Goal: Task Accomplishment & Management: Manage account settings

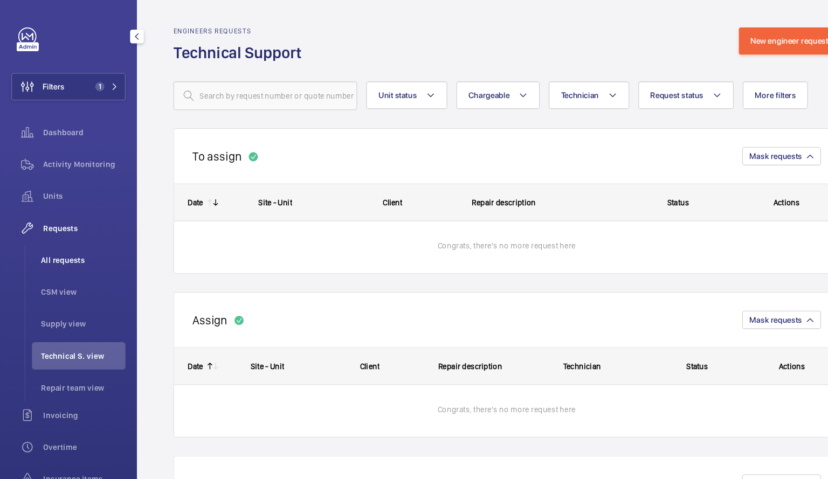
click at [65, 253] on li "All requests" at bounding box center [74, 246] width 88 height 26
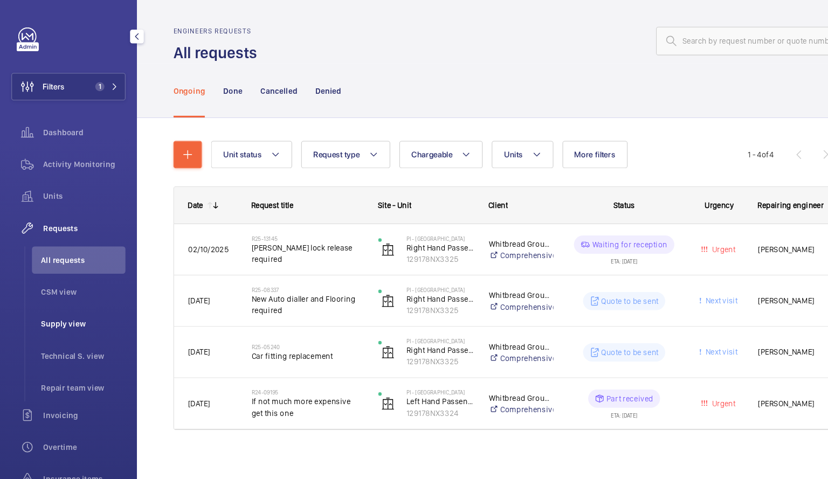
click at [54, 305] on span "Supply view" at bounding box center [79, 306] width 80 height 11
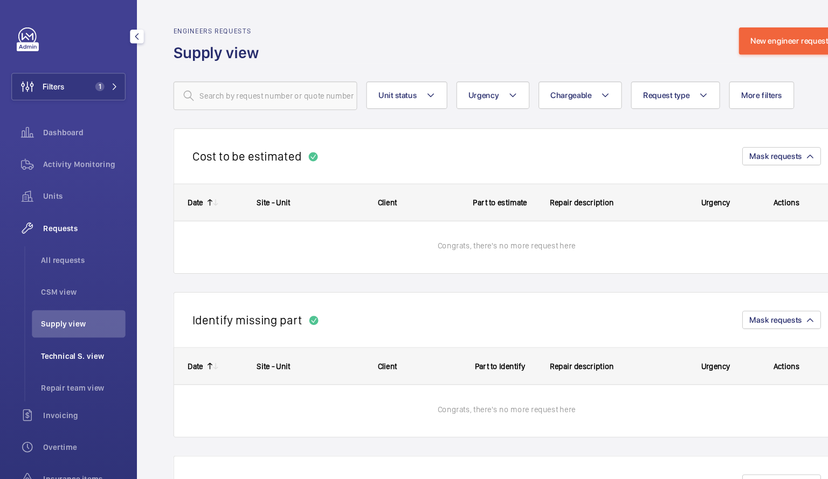
click at [78, 331] on span "Technical S. view" at bounding box center [79, 336] width 80 height 11
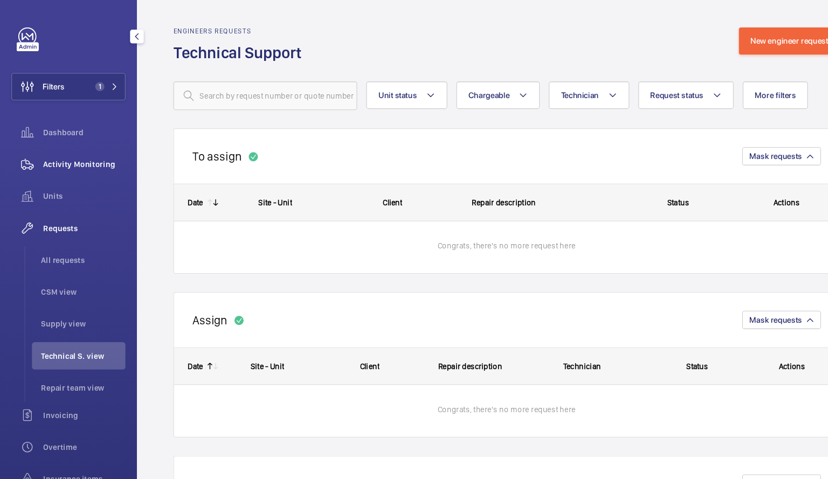
click at [74, 157] on span "Activity Monitoring" at bounding box center [80, 155] width 78 height 11
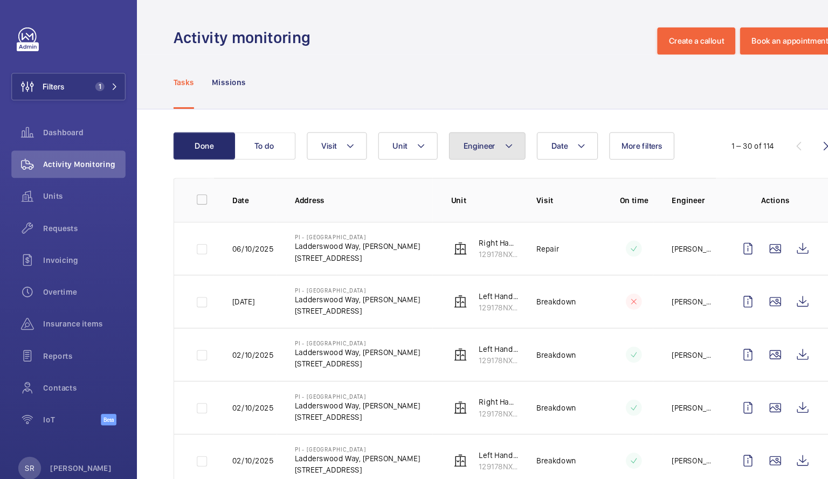
click at [472, 140] on button "Engineer" at bounding box center [460, 138] width 72 height 26
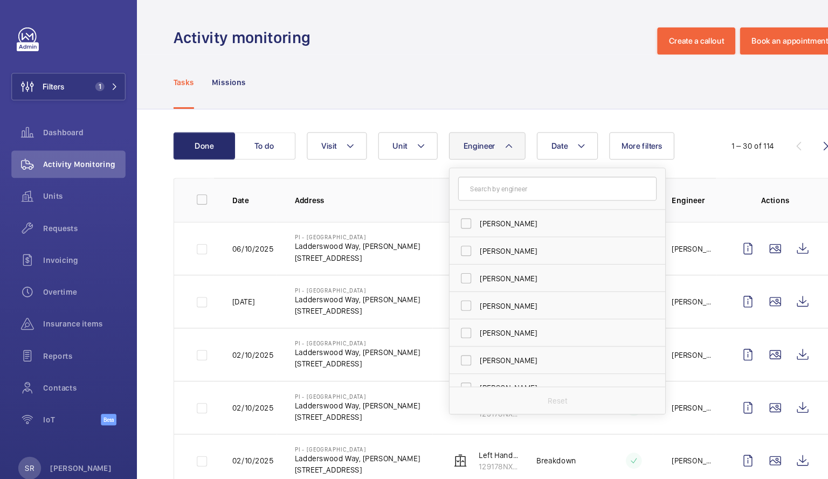
click at [480, 182] on input "text" at bounding box center [527, 178] width 188 height 23
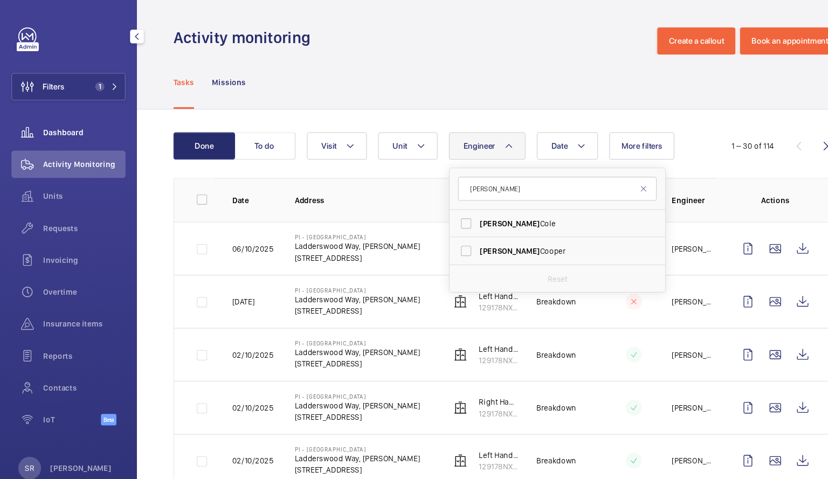
type input "[PERSON_NAME]"
click at [65, 123] on span "Dashboard" at bounding box center [80, 125] width 78 height 11
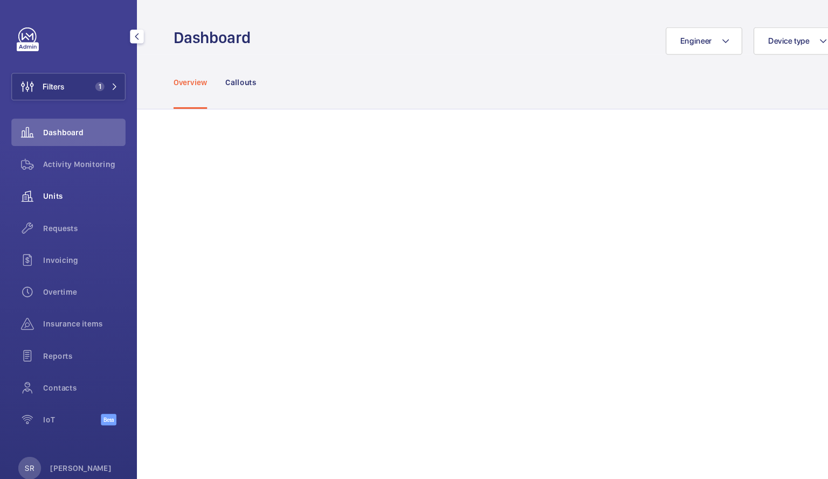
click at [51, 182] on span "Units" at bounding box center [80, 185] width 78 height 11
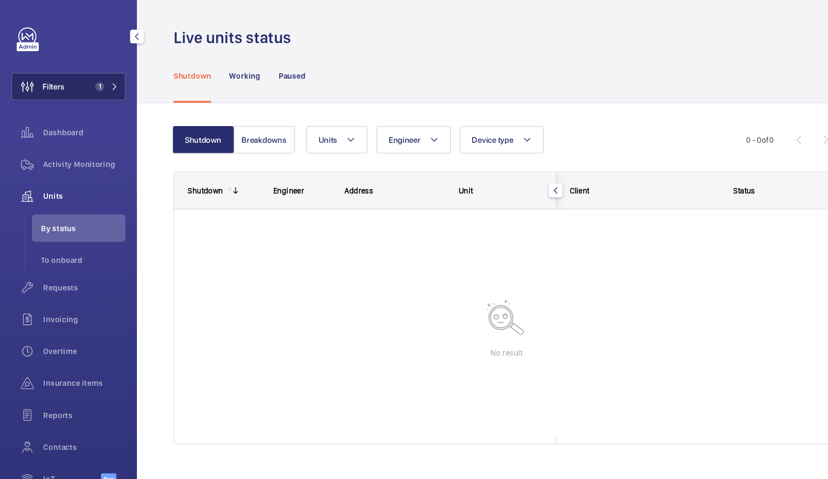
click at [108, 78] on button "Filters 1" at bounding box center [65, 82] width 108 height 26
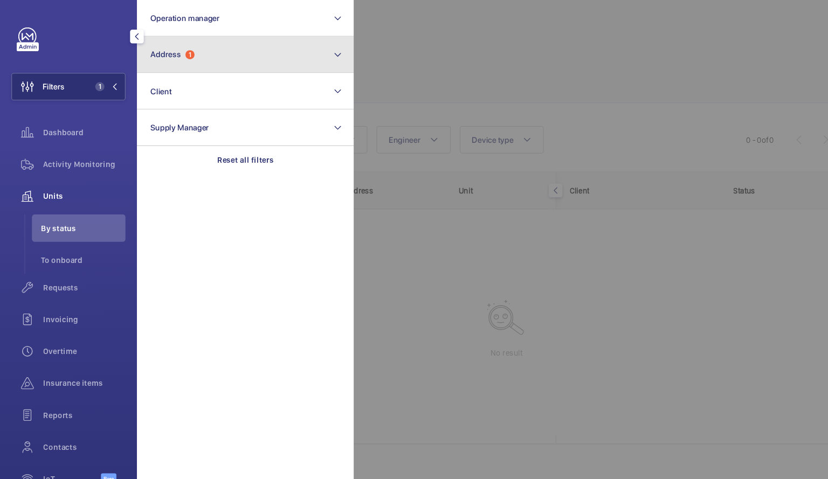
click at [322, 54] on mat-icon at bounding box center [319, 51] width 9 height 13
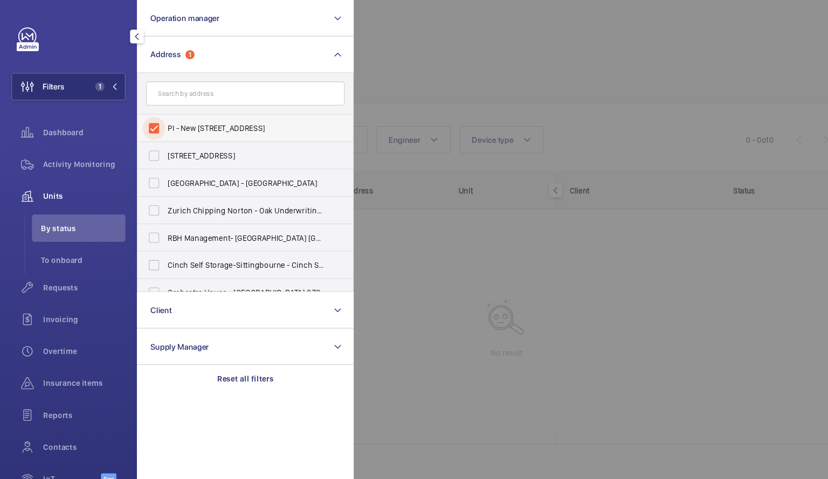
click at [144, 119] on input "PI - New [STREET_ADDRESS]" at bounding box center [146, 122] width 22 height 22
checkbox input "false"
click at [166, 88] on input "text" at bounding box center [232, 88] width 188 height 23
type input "halo"
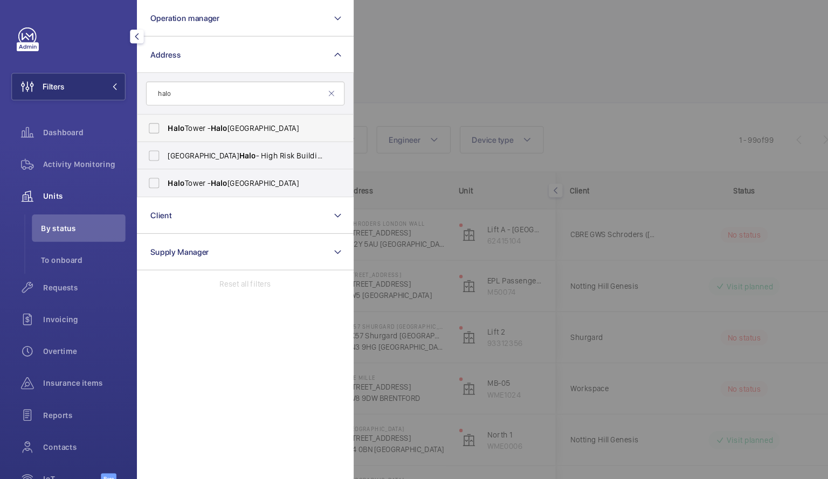
click at [223, 119] on span "[GEOGRAPHIC_DATA] - [GEOGRAPHIC_DATA]" at bounding box center [233, 121] width 148 height 11
click at [156, 119] on input "[GEOGRAPHIC_DATA] - [GEOGRAPHIC_DATA]" at bounding box center [146, 122] width 22 height 22
checkbox input "true"
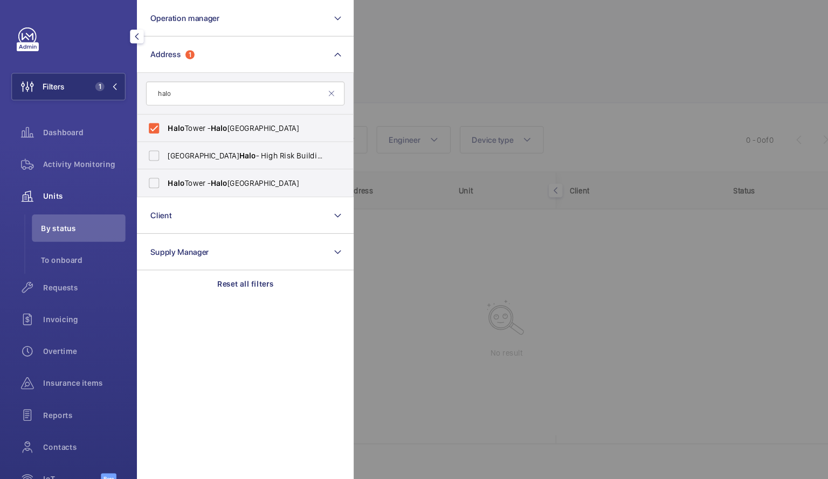
click at [394, 93] on div at bounding box center [748, 239] width 828 height 479
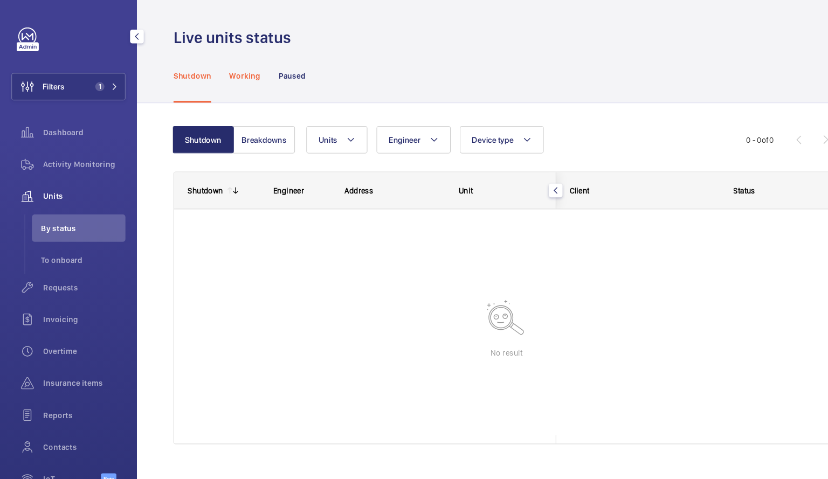
click at [244, 77] on div "Working" at bounding box center [231, 71] width 29 height 51
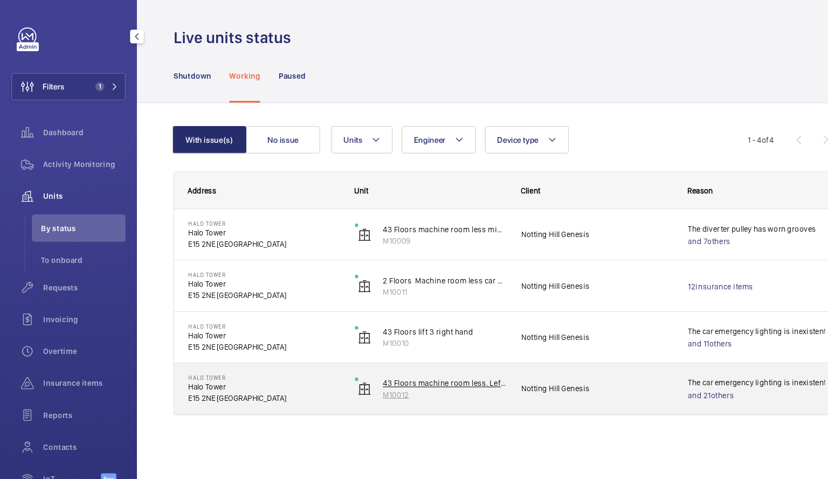
click at [426, 376] on p "M10012" at bounding box center [420, 373] width 117 height 11
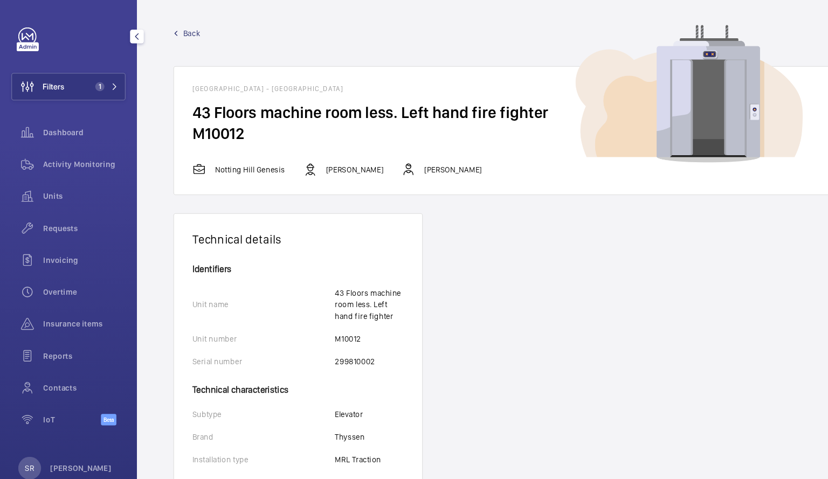
click at [397, 111] on h2 "43 Floors machine room less. Left hand fire fighter" at bounding box center [479, 107] width 594 height 20
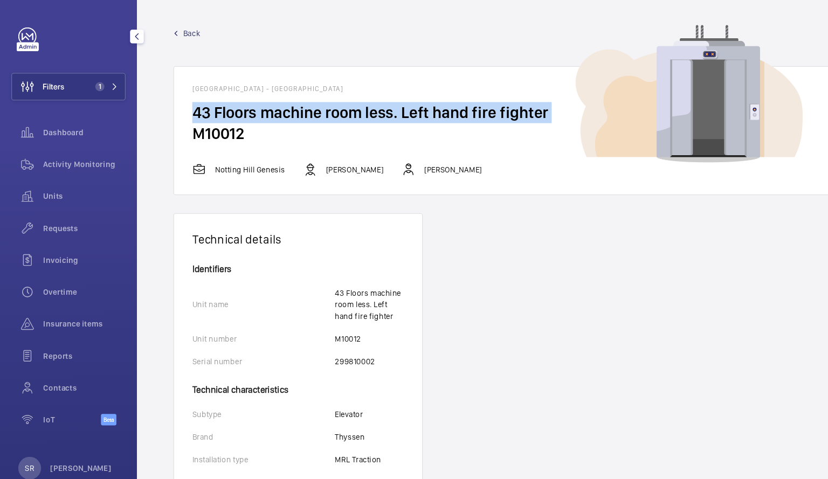
click at [397, 111] on h2 "43 Floors machine room less. Left hand fire fighter" at bounding box center [479, 107] width 594 height 20
drag, startPoint x: 397, startPoint y: 111, endPoint x: 393, endPoint y: 117, distance: 8.1
click at [393, 117] on wm-front-card-body "43 Floors machine room less. Left hand fire fighter M10012" at bounding box center [478, 125] width 629 height 57
click at [393, 117] on h2 "M10012" at bounding box center [479, 126] width 594 height 20
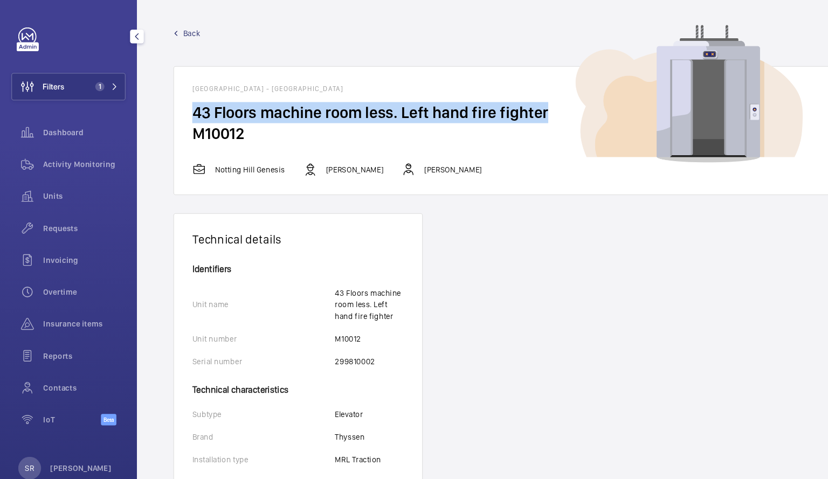
click at [393, 117] on h2 "M10012" at bounding box center [479, 126] width 594 height 20
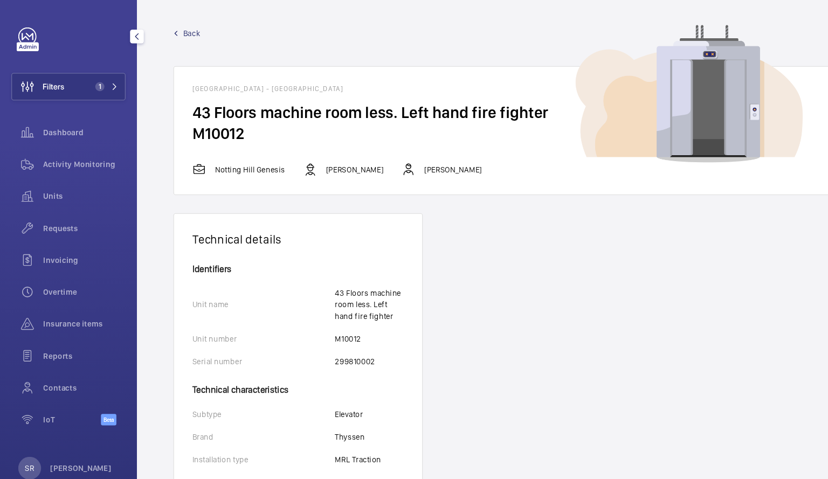
click at [684, 93] on img at bounding box center [651, 89] width 215 height 130
click at [175, 27] on span "Back" at bounding box center [181, 31] width 16 height 11
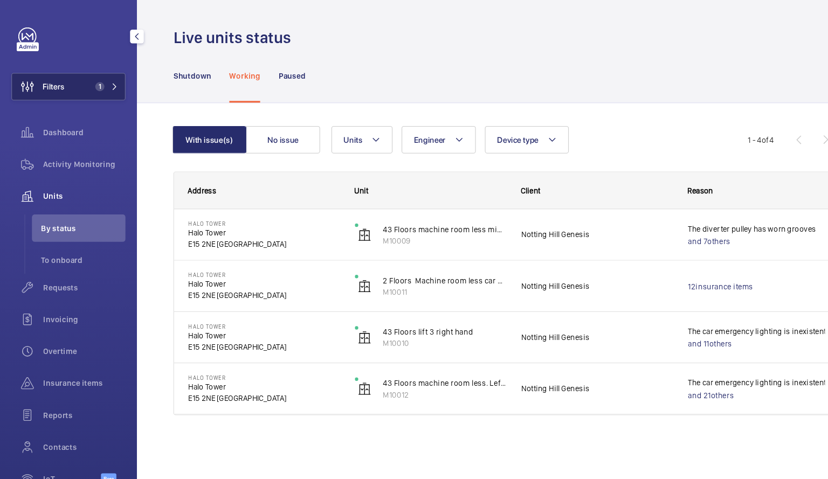
click at [101, 78] on span "1" at bounding box center [99, 82] width 26 height 9
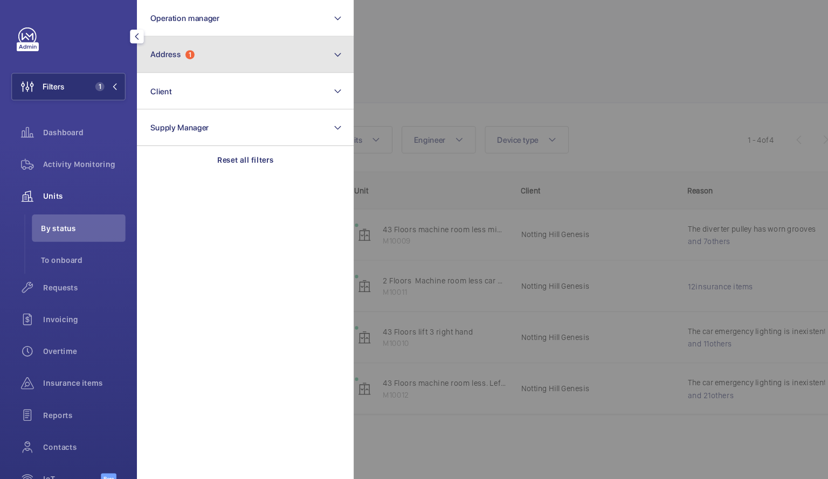
click at [304, 59] on button "Address 1" at bounding box center [231, 52] width 205 height 35
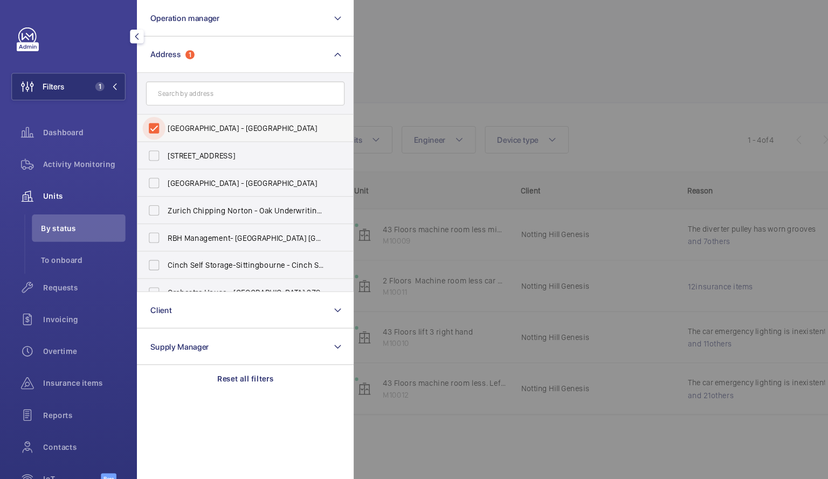
click at [145, 121] on input "[GEOGRAPHIC_DATA] - [GEOGRAPHIC_DATA]" at bounding box center [146, 122] width 22 height 22
checkbox input "false"
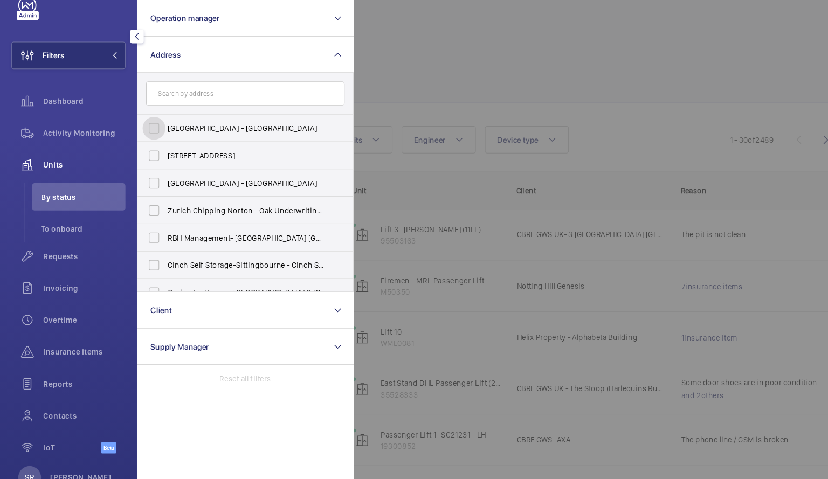
scroll to position [29, 0]
click at [68, 242] on span "Requests" at bounding box center [80, 242] width 78 height 11
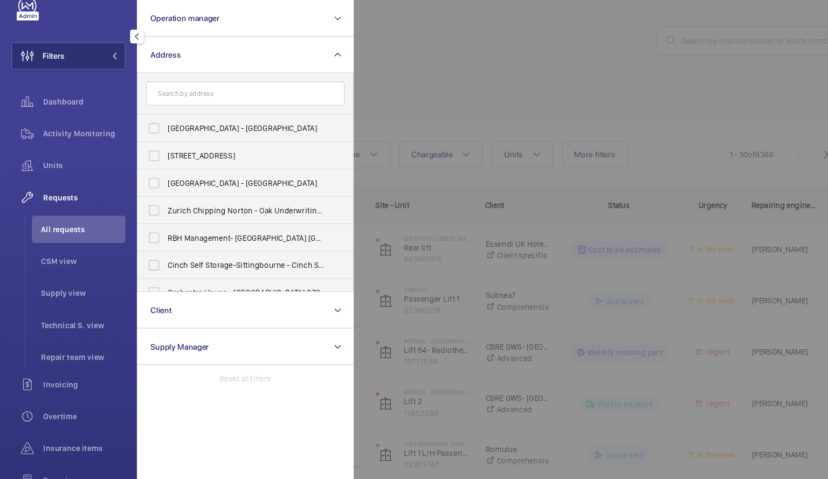
click at [436, 108] on div at bounding box center [748, 239] width 828 height 479
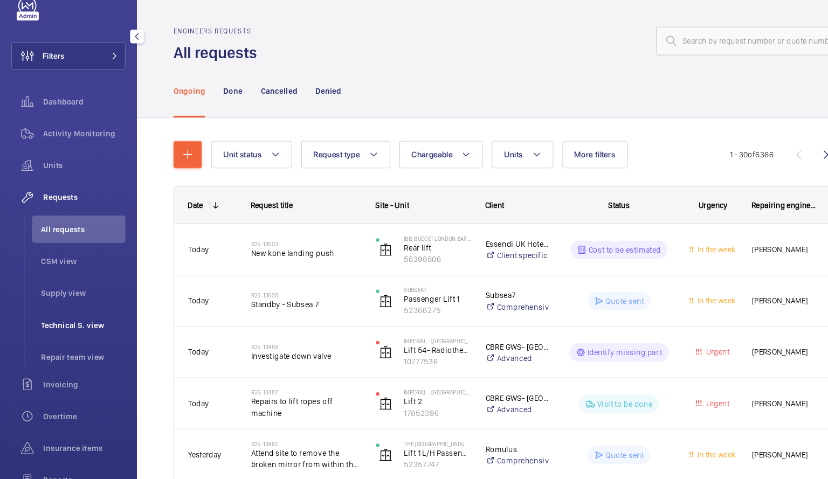
click at [60, 305] on span "Technical S. view" at bounding box center [79, 307] width 80 height 11
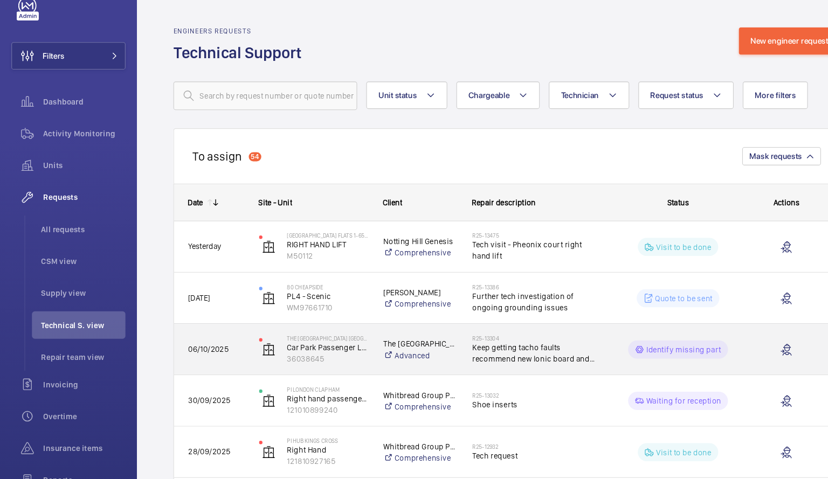
click at [501, 324] on span "Keep getting tacho faults recommend new lonic board and cadi" at bounding box center [506, 334] width 120 height 22
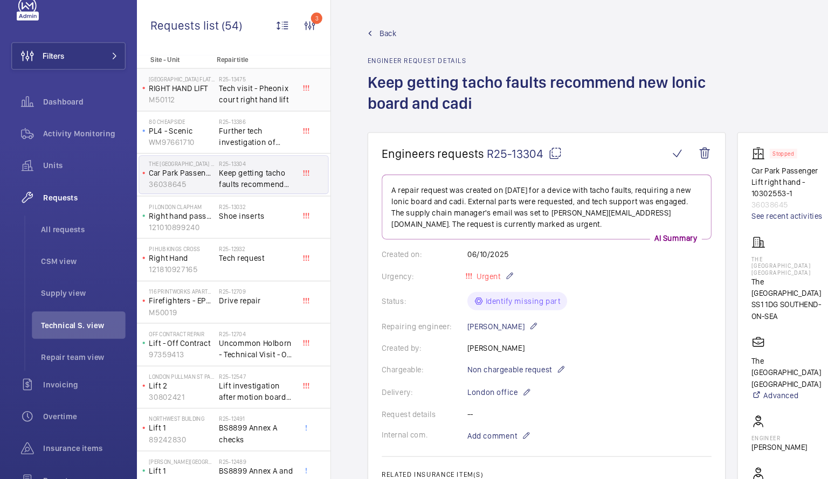
click at [237, 85] on span "Tech visit - Pheonix court right hand lift" at bounding box center [242, 89] width 71 height 22
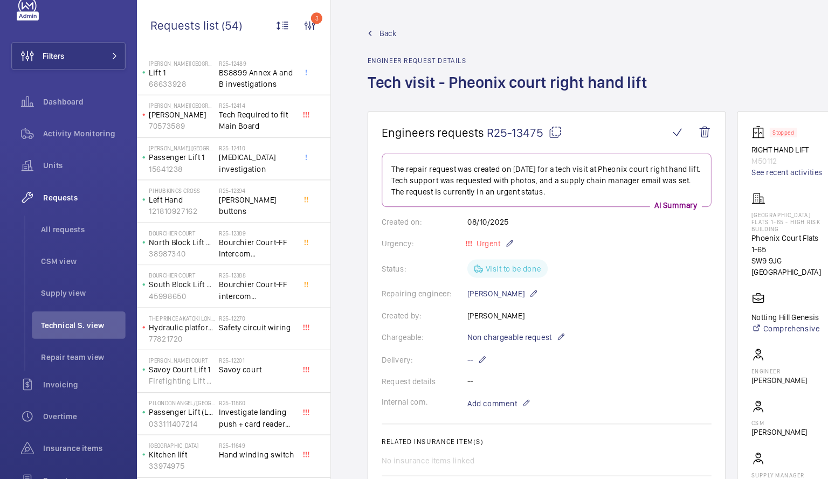
scroll to position [386, 0]
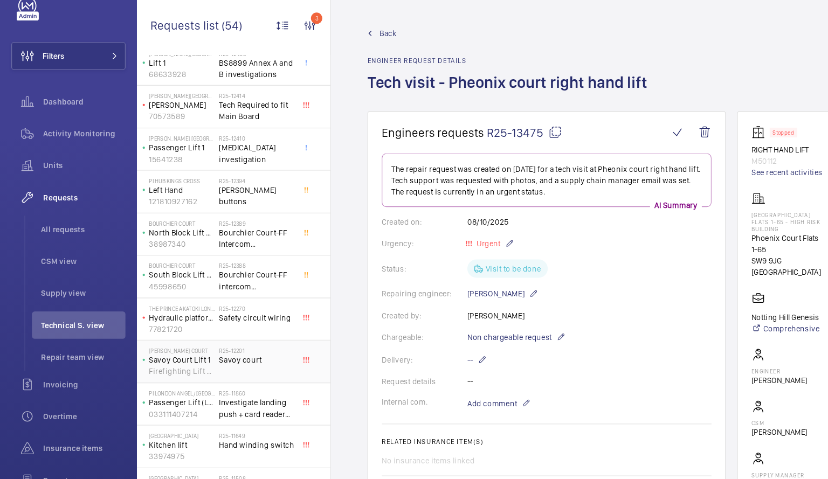
click at [198, 338] on p "Savoy Court Lift 1" at bounding box center [172, 340] width 62 height 11
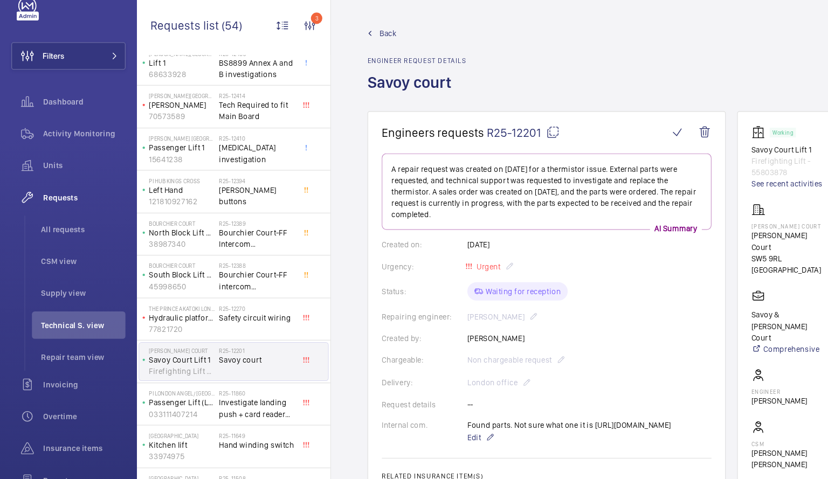
scroll to position [386, 0]
drag, startPoint x: 676, startPoint y: 67, endPoint x: 640, endPoint y: 74, distance: 37.3
click at [640, 74] on div "Back Engineer request details Savoy court" at bounding box center [570, 65] width 446 height 79
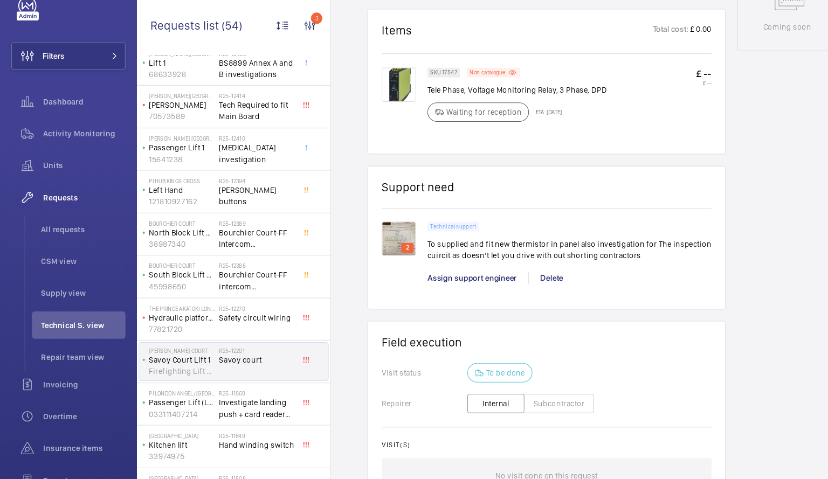
scroll to position [758, 0]
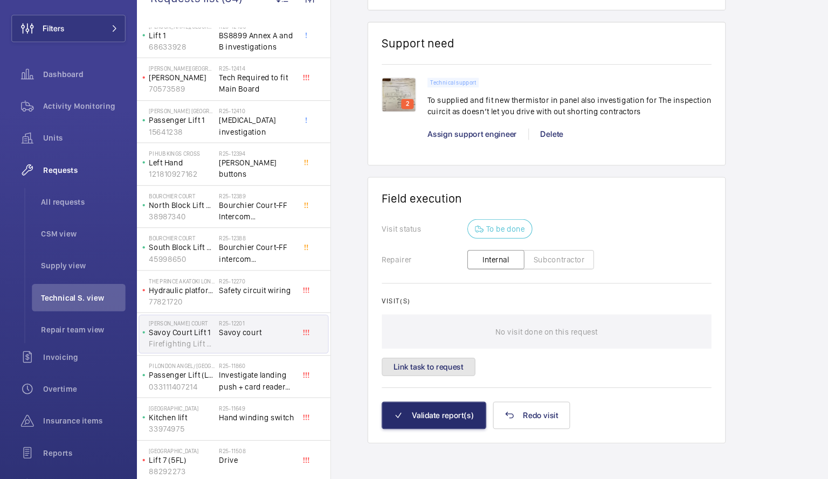
drag, startPoint x: 384, startPoint y: 370, endPoint x: 372, endPoint y: 367, distance: 12.2
click at [372, 367] on button "Link task to request" at bounding box center [405, 372] width 88 height 17
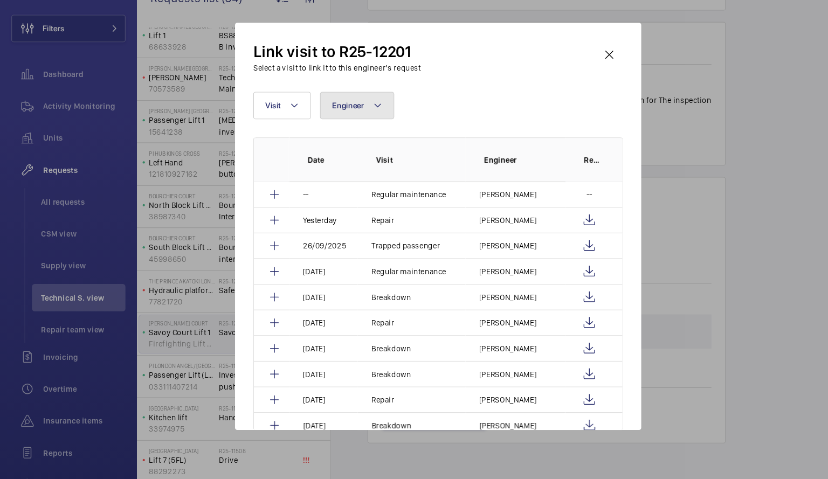
click at [360, 118] on button "Engineer" at bounding box center [338, 126] width 70 height 26
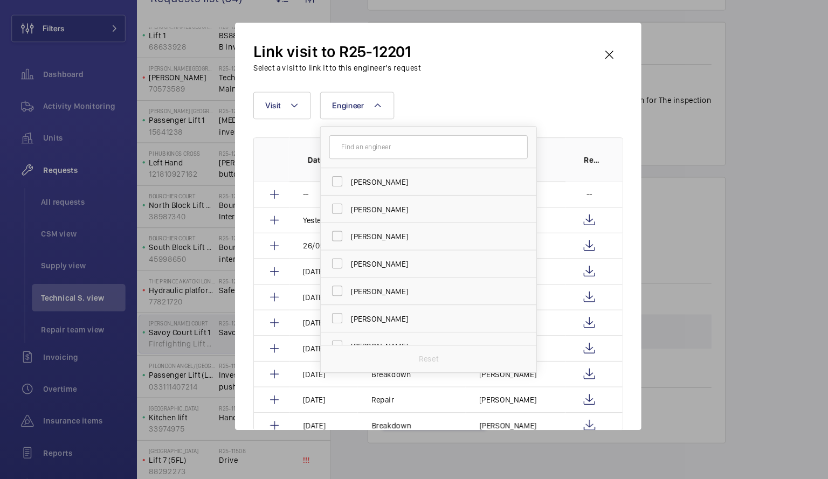
click at [342, 162] on input "text" at bounding box center [405, 165] width 188 height 23
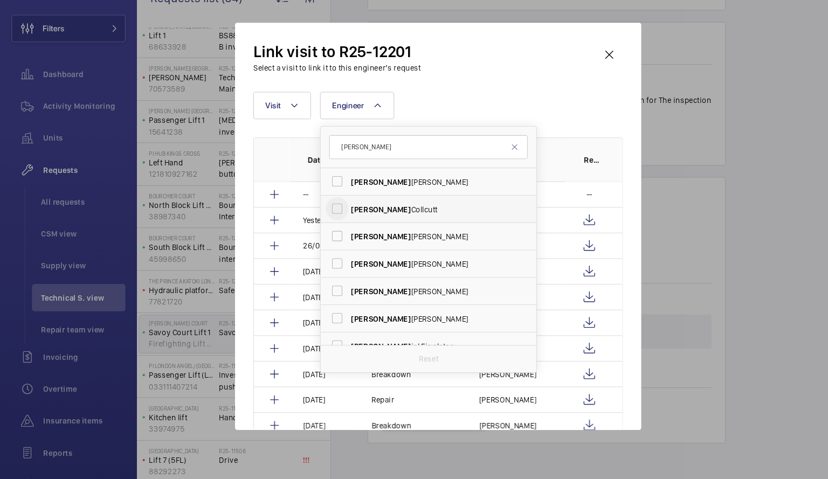
type input "[PERSON_NAME]"
click at [318, 223] on input "[PERSON_NAME]" at bounding box center [319, 223] width 22 height 22
checkbox input "true"
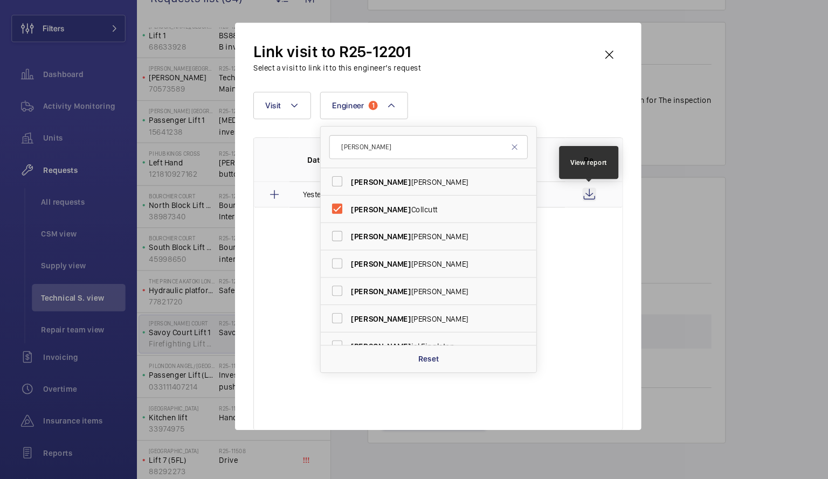
click at [554, 209] on wm-front-icon-button at bounding box center [557, 209] width 13 height 13
click at [568, 71] on wm-front-icon-button at bounding box center [576, 78] width 26 height 26
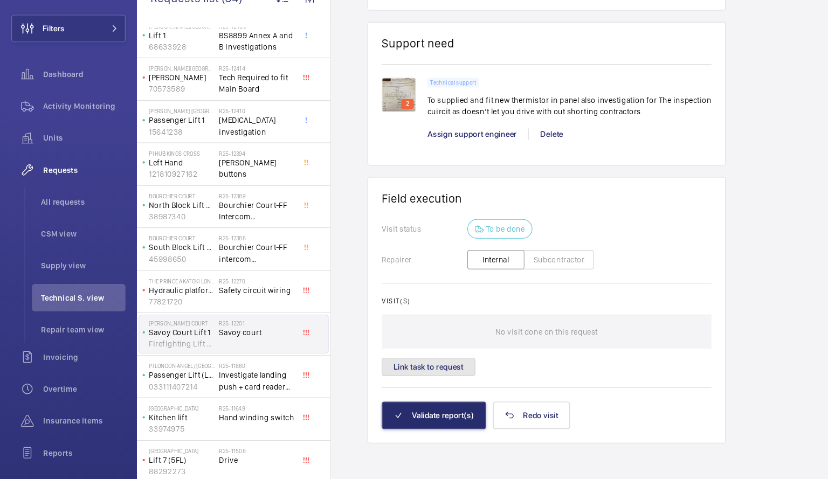
click at [415, 368] on button "Link task to request" at bounding box center [405, 372] width 88 height 17
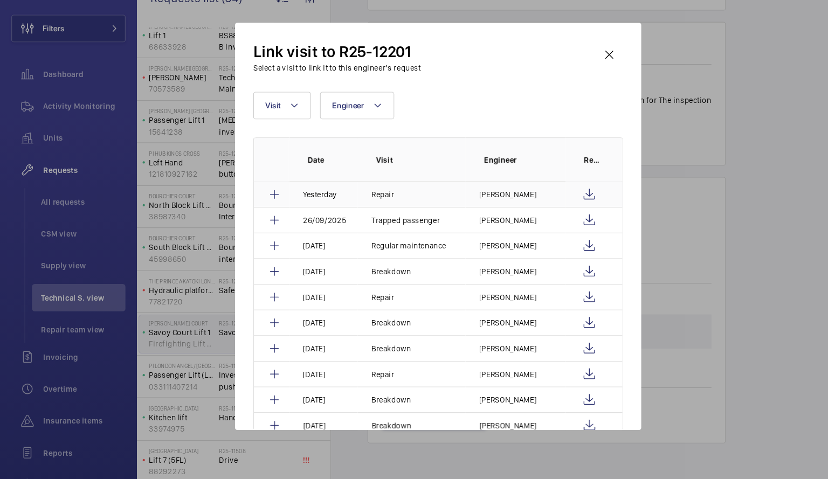
click at [465, 210] on p "[PERSON_NAME]" at bounding box center [480, 209] width 54 height 11
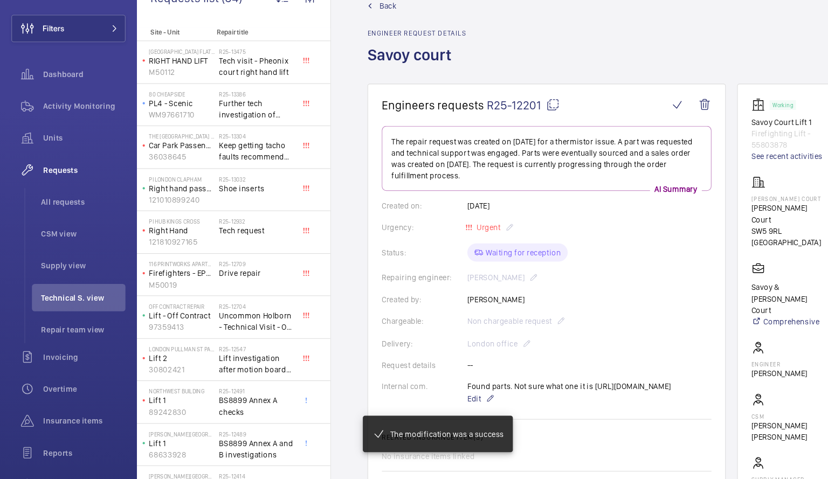
scroll to position [740, 0]
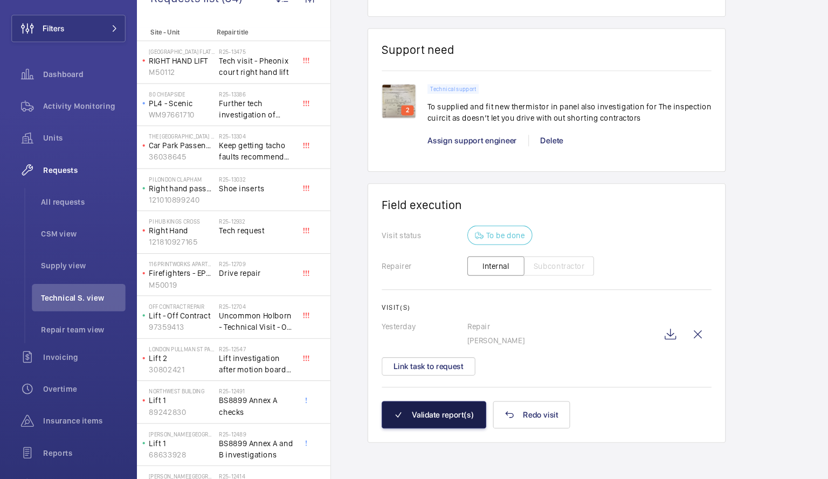
click at [407, 415] on button "Validate report(s)" at bounding box center [410, 419] width 99 height 26
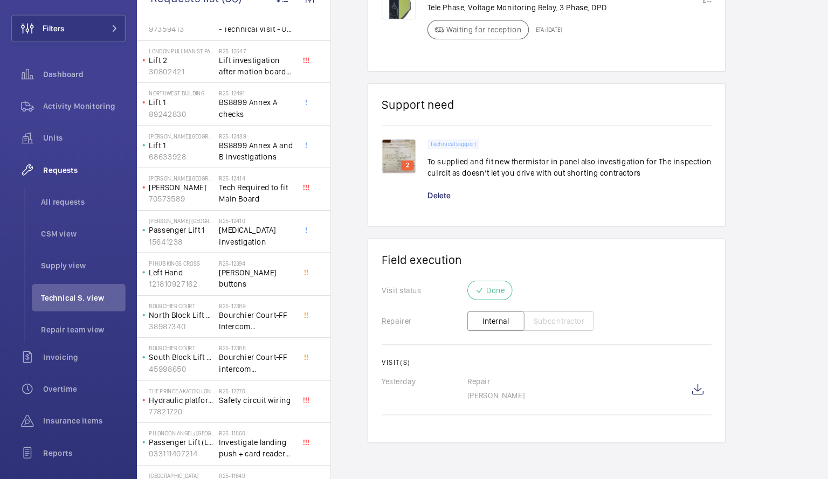
scroll to position [389, 0]
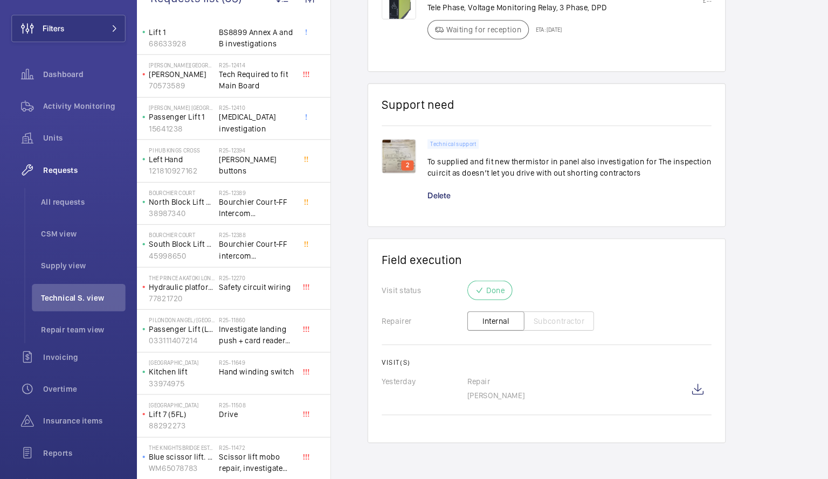
scroll to position [457, 0]
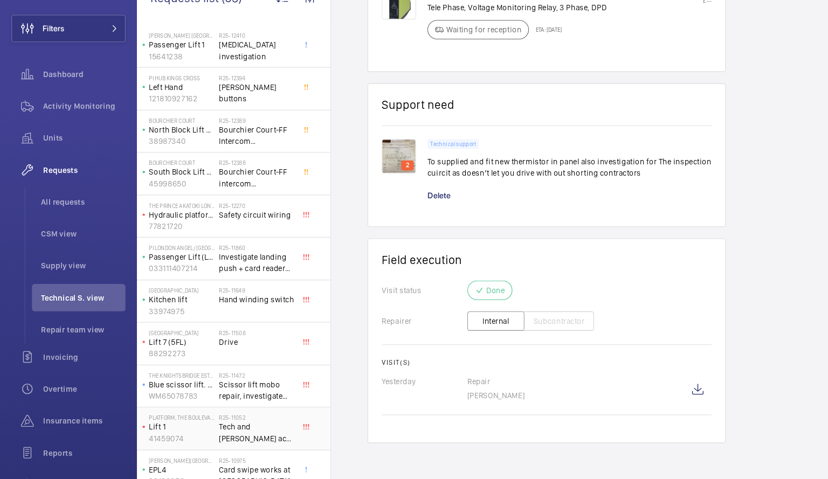
click at [235, 434] on span "Tech and [PERSON_NAME] acra 2 test tool" at bounding box center [242, 435] width 71 height 22
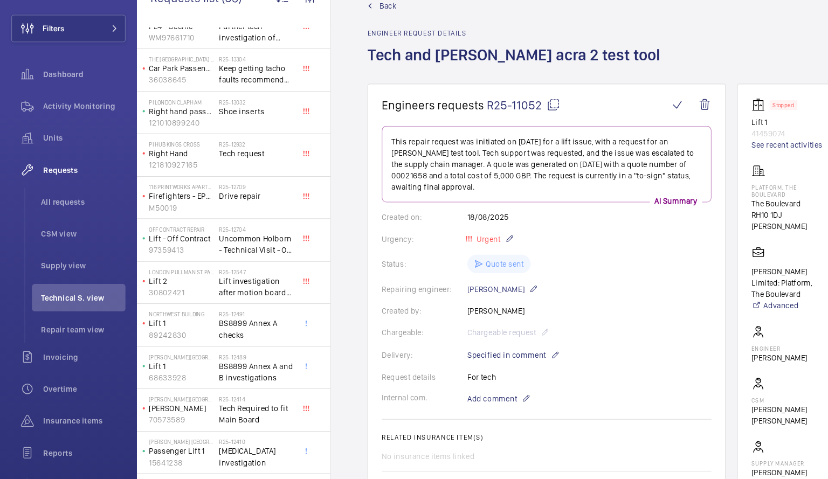
scroll to position [22, 0]
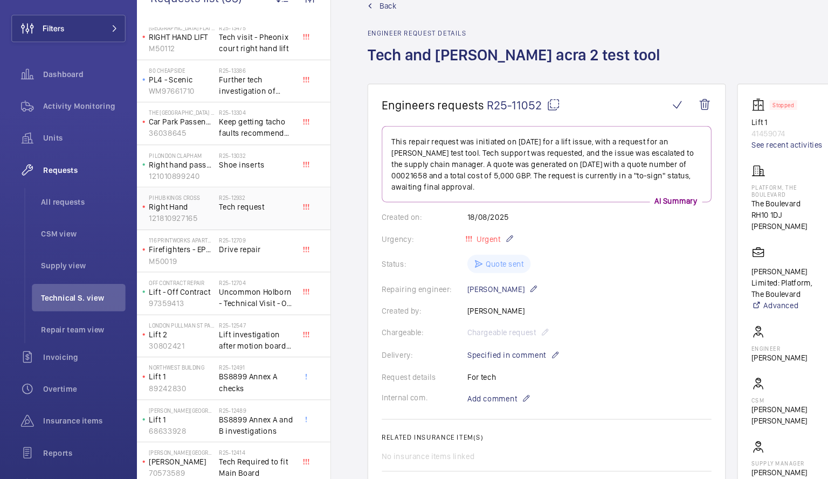
click at [251, 209] on div "R25-12932 Tech request" at bounding box center [244, 223] width 75 height 36
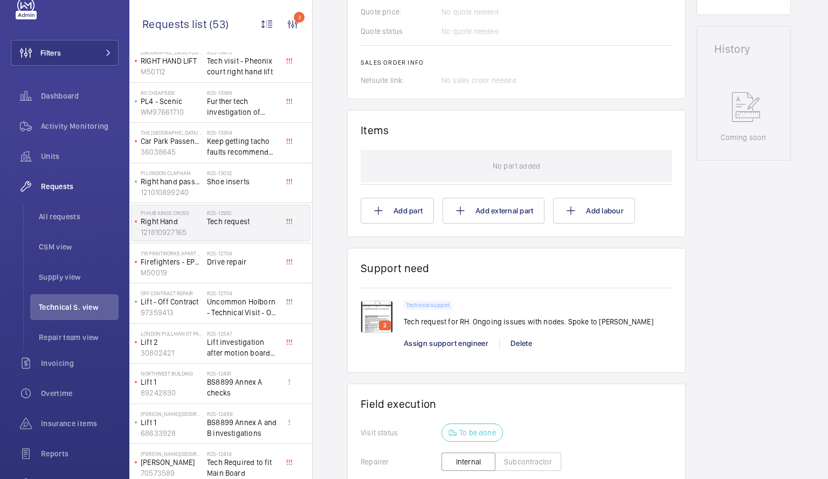
scroll to position [600, 0]
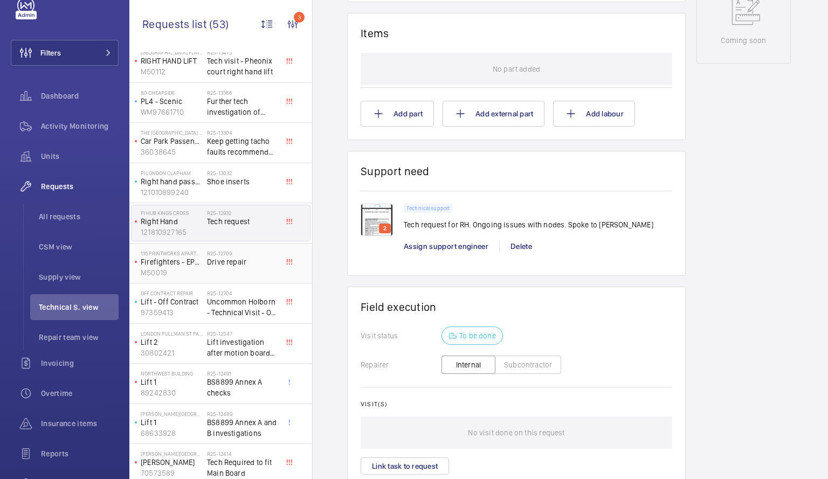
click at [227, 261] on span "Drive repair" at bounding box center [242, 262] width 71 height 11
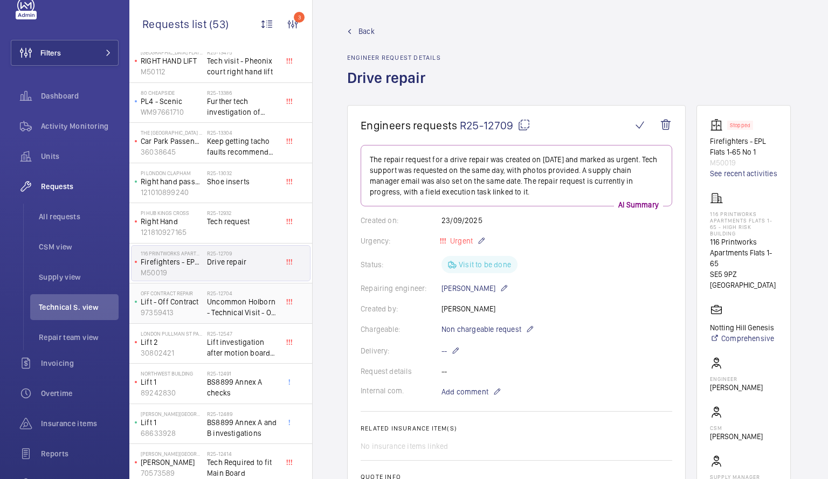
click at [231, 303] on span "Uncommon Holborn - Technical Visit - Off contract" at bounding box center [242, 308] width 71 height 22
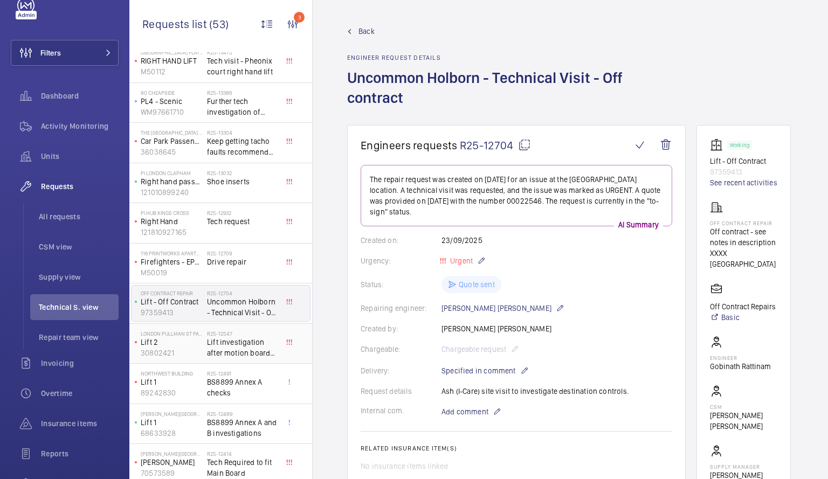
click at [223, 347] on span "Lift investigation after motion board replacement" at bounding box center [242, 348] width 71 height 22
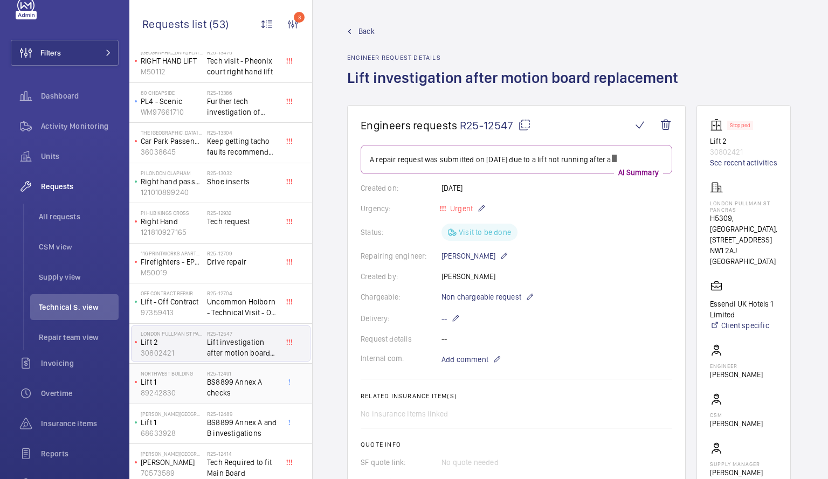
click at [221, 385] on span "BS8899 Annex A checks" at bounding box center [242, 388] width 71 height 22
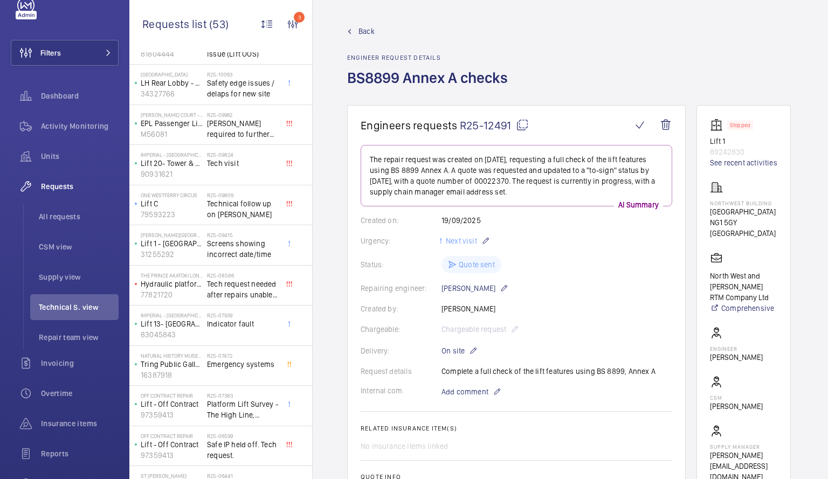
scroll to position [1232, 0]
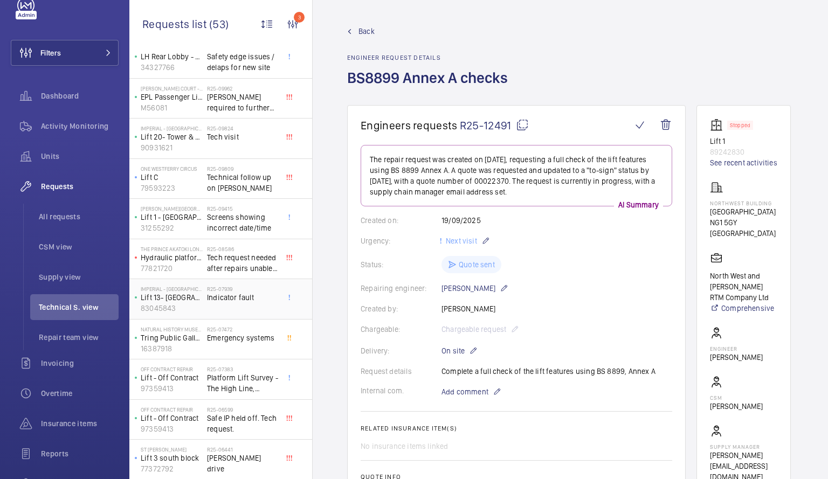
click at [212, 289] on h2 "R25-07939" at bounding box center [242, 289] width 71 height 6
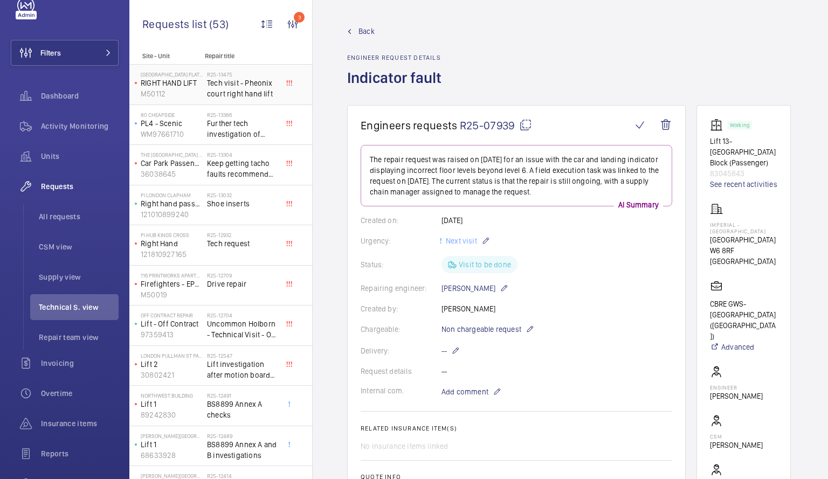
click at [226, 84] on span "Tech visit - Pheonix court right hand lift" at bounding box center [242, 89] width 71 height 22
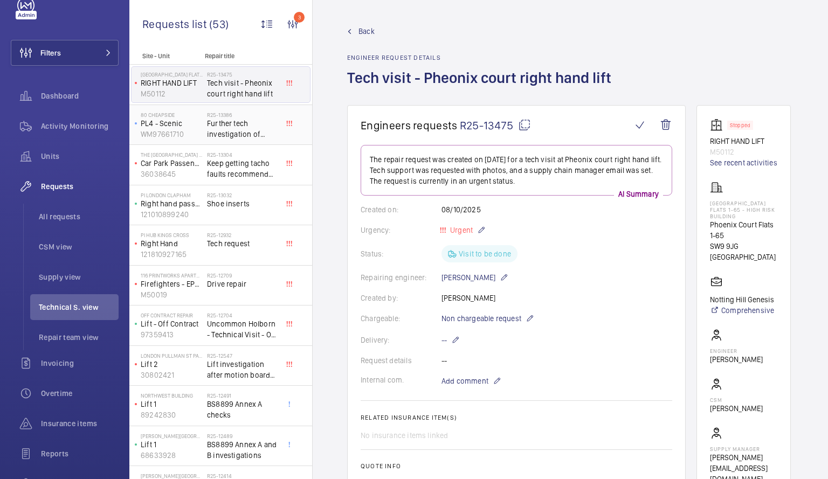
click at [228, 130] on span "Further tech investigation of ongoing grounding issues" at bounding box center [242, 129] width 71 height 22
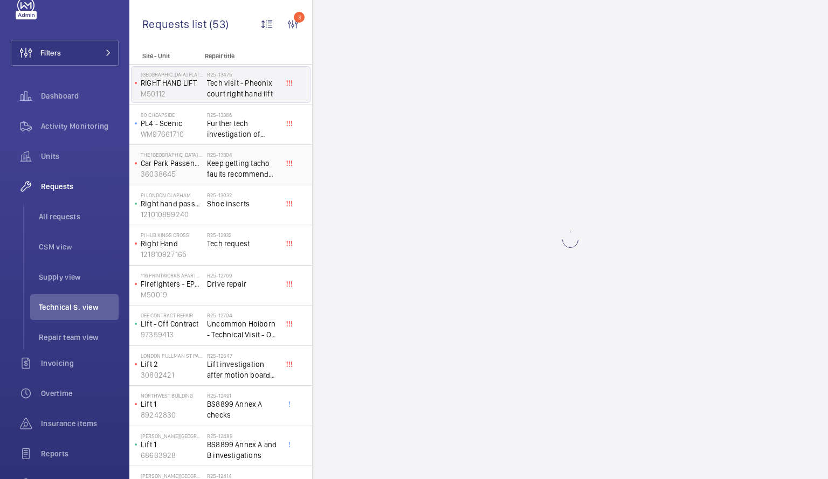
click at [223, 176] on span "Keep getting tacho faults recommend new lonic board and cadi" at bounding box center [242, 169] width 71 height 22
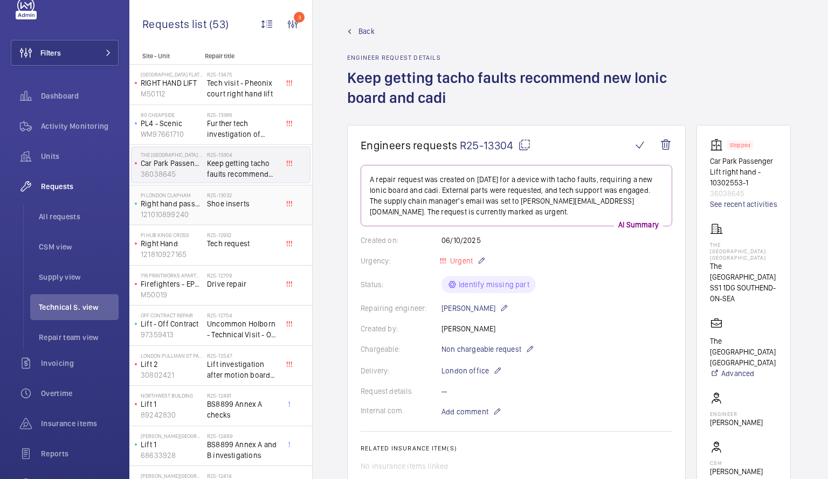
click at [224, 199] on span "Shoe inserts" at bounding box center [242, 203] width 71 height 11
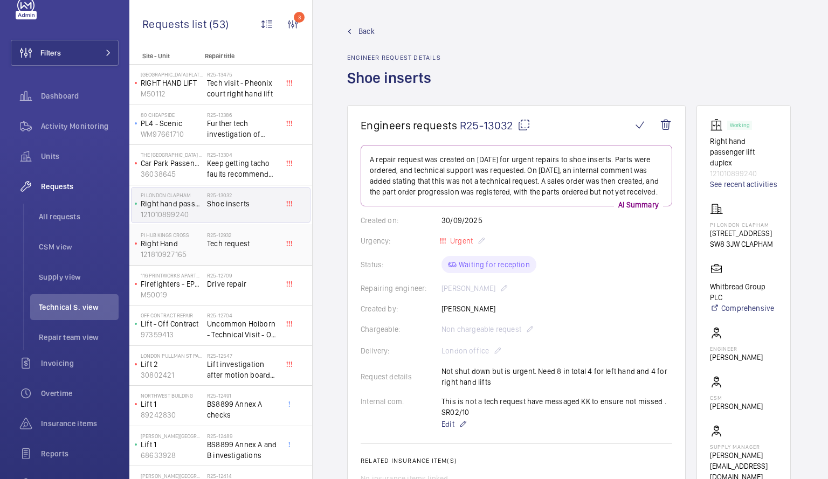
click at [218, 236] on h2 "R25-12932" at bounding box center [242, 235] width 71 height 6
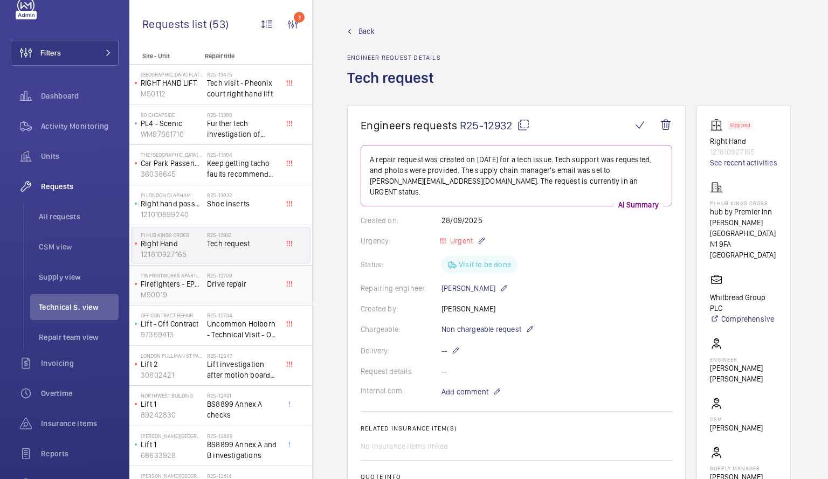
click at [230, 292] on div "R25-12709 Drive repair" at bounding box center [242, 287] width 71 height 31
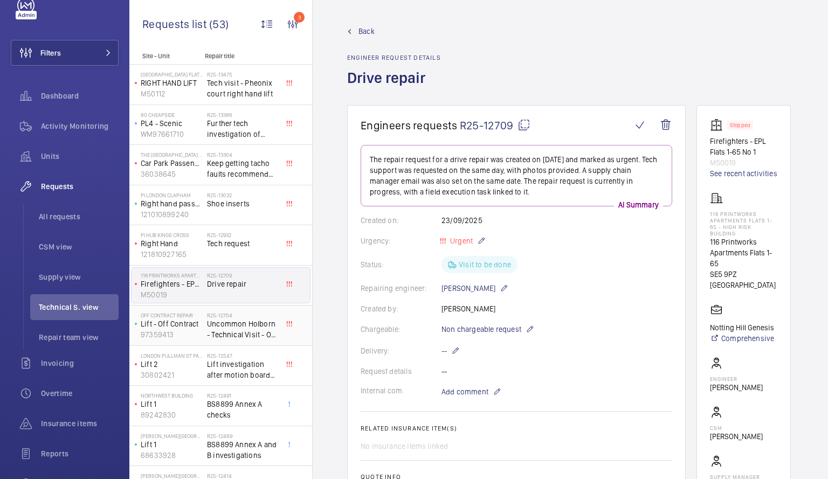
click at [243, 328] on span "Uncommon Holborn - Technical Visit - Off contract" at bounding box center [242, 330] width 71 height 22
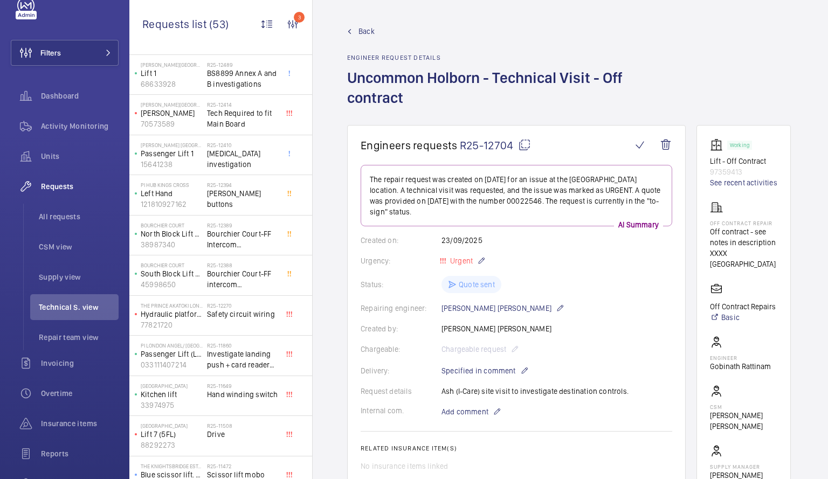
scroll to position [434, 0]
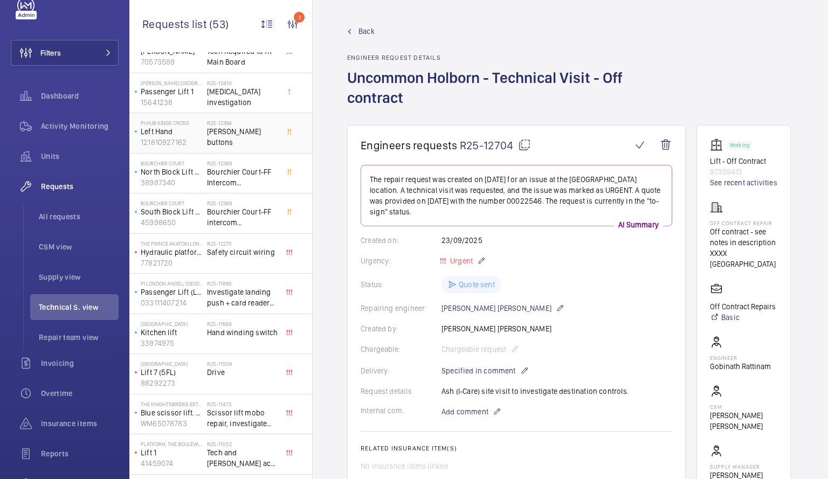
click at [214, 139] on div "R25-12394 [PERSON_NAME] buttons" at bounding box center [242, 135] width 71 height 31
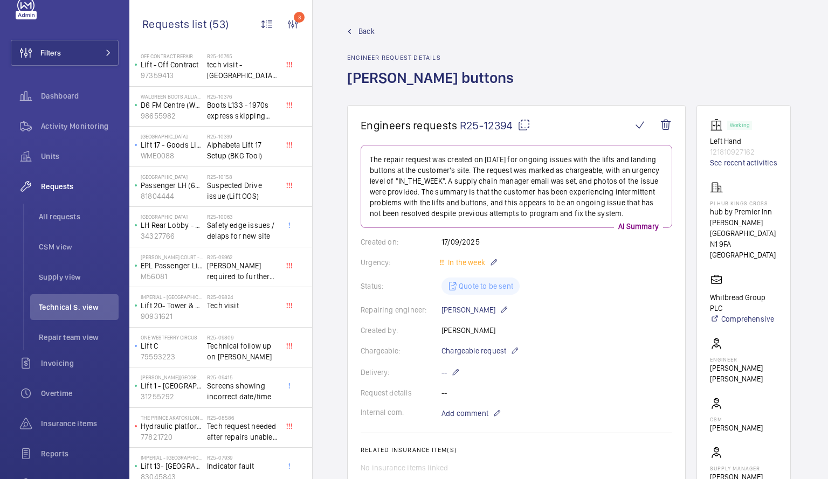
scroll to position [1066, 0]
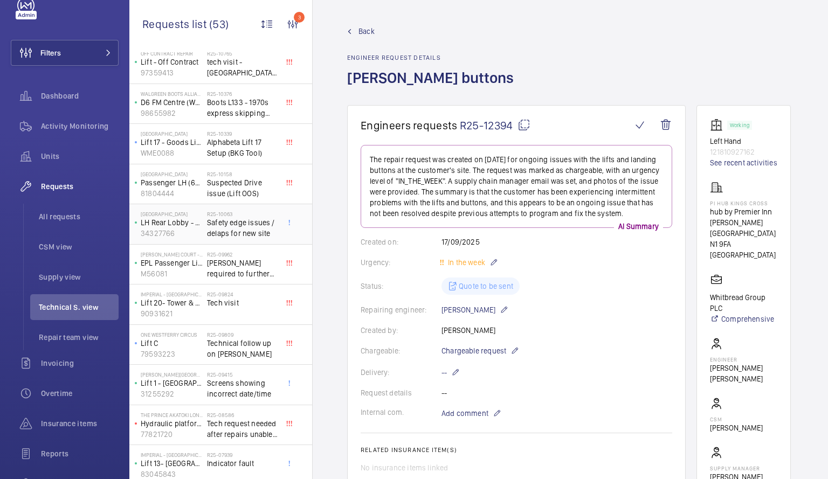
click at [209, 226] on span "Safety edge issues / delaps for new site" at bounding box center [242, 228] width 71 height 22
